Goal: Task Accomplishment & Management: Manage account settings

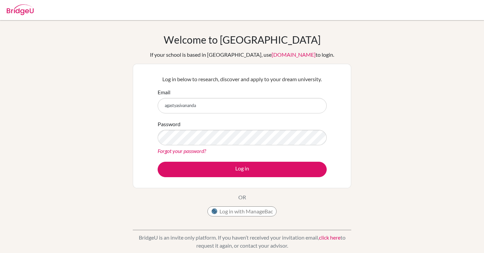
type input "[EMAIL_ADDRESS]"
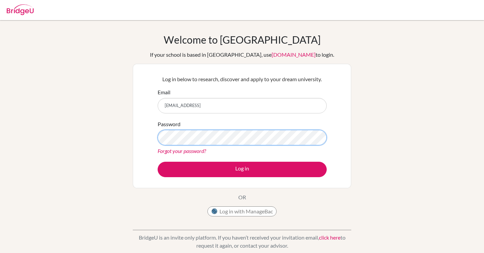
click at [158, 162] on button "Log in" at bounding box center [242, 169] width 169 height 15
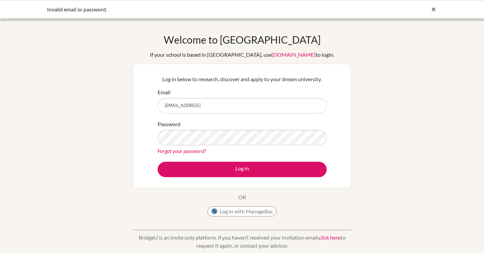
click at [177, 153] on link "Forgot your password?" at bounding box center [182, 151] width 48 height 6
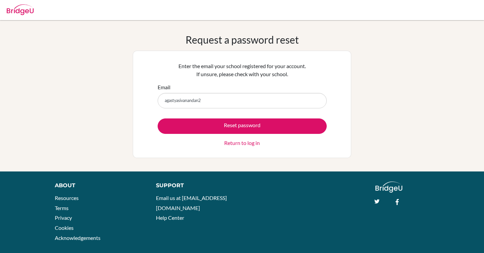
type input "[EMAIL_ADDRESS]"
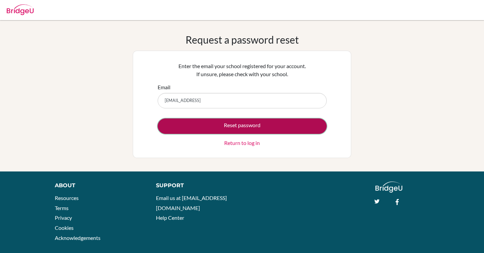
click at [229, 124] on button "Reset password" at bounding box center [242, 126] width 169 height 15
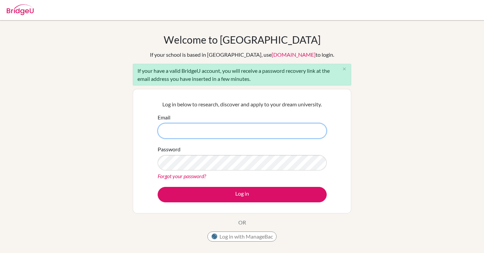
type input "[EMAIL_ADDRESS][PERSON_NAME][DOMAIN_NAME]"
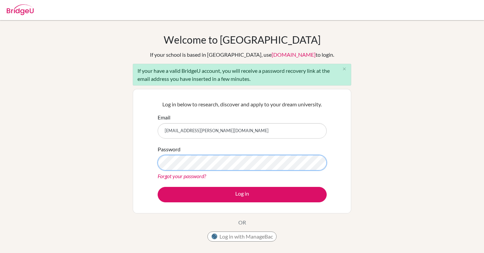
click at [158, 187] on button "Log in" at bounding box center [242, 194] width 169 height 15
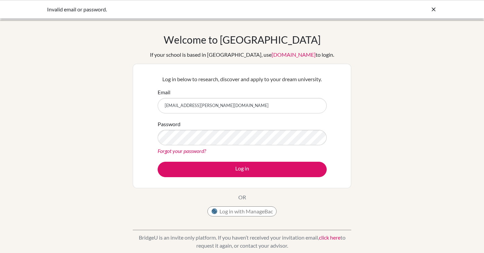
click at [227, 106] on input "[EMAIL_ADDRESS][PERSON_NAME][DOMAIN_NAME]" at bounding box center [242, 105] width 169 height 15
type input "[EMAIL_ADDRESS]"
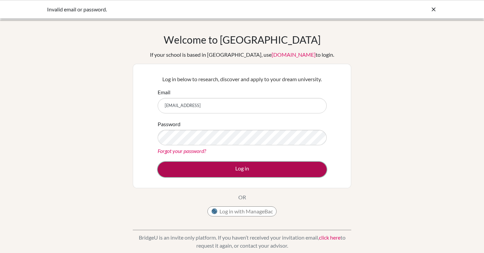
click at [165, 171] on button "Log in" at bounding box center [242, 169] width 169 height 15
